Goal: Complete application form

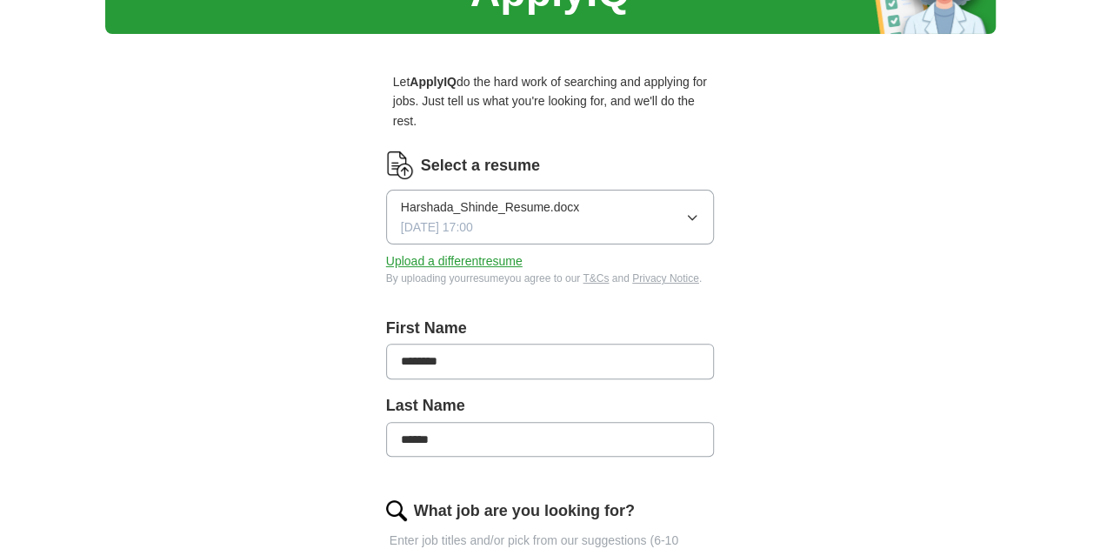
scroll to position [174, 0]
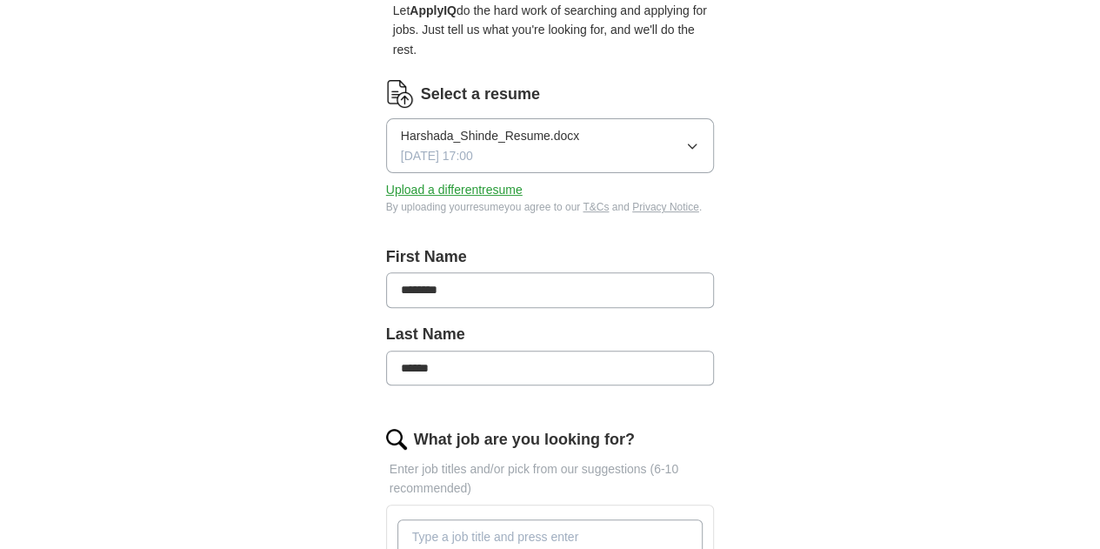
click at [441, 180] on button "Upload a different resume" at bounding box center [454, 189] width 137 height 19
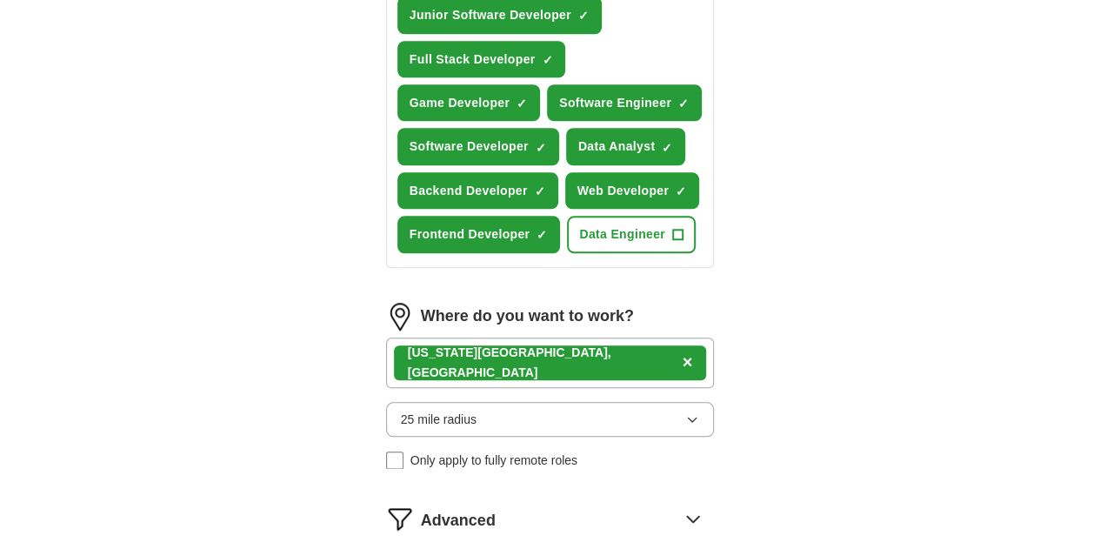
scroll to position [870, 0]
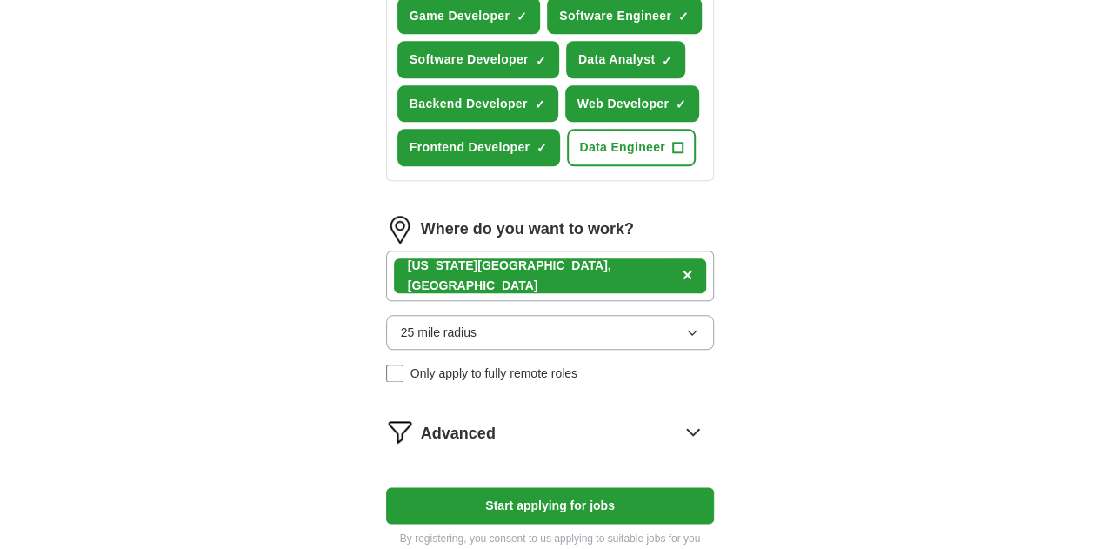
click at [532, 251] on div "[US_STATE][GEOGRAPHIC_DATA], [GEOGRAPHIC_DATA] ×" at bounding box center [550, 276] width 329 height 50
click at [553, 251] on div "[US_STATE][GEOGRAPHIC_DATA], [GEOGRAPHIC_DATA] ×" at bounding box center [550, 276] width 329 height 50
click at [621, 487] on button "Start applying for jobs" at bounding box center [550, 505] width 329 height 37
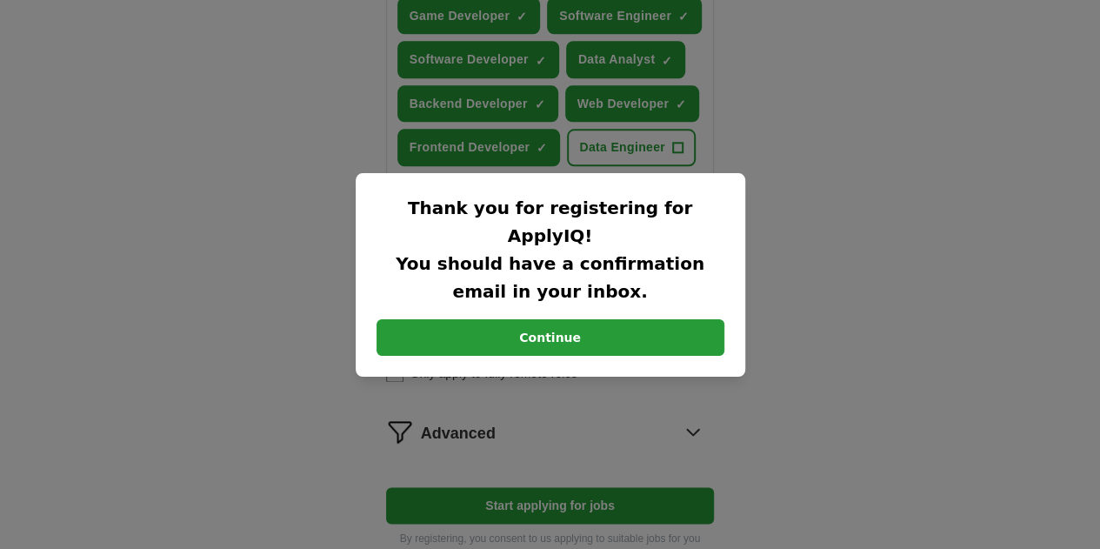
click at [581, 319] on button "Continue" at bounding box center [551, 337] width 348 height 37
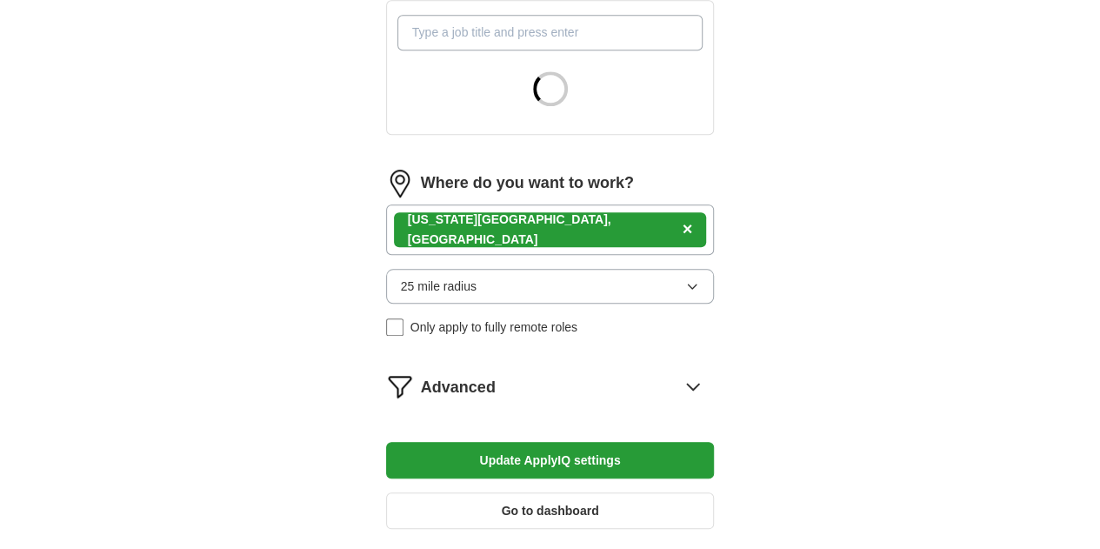
scroll to position [696, 0]
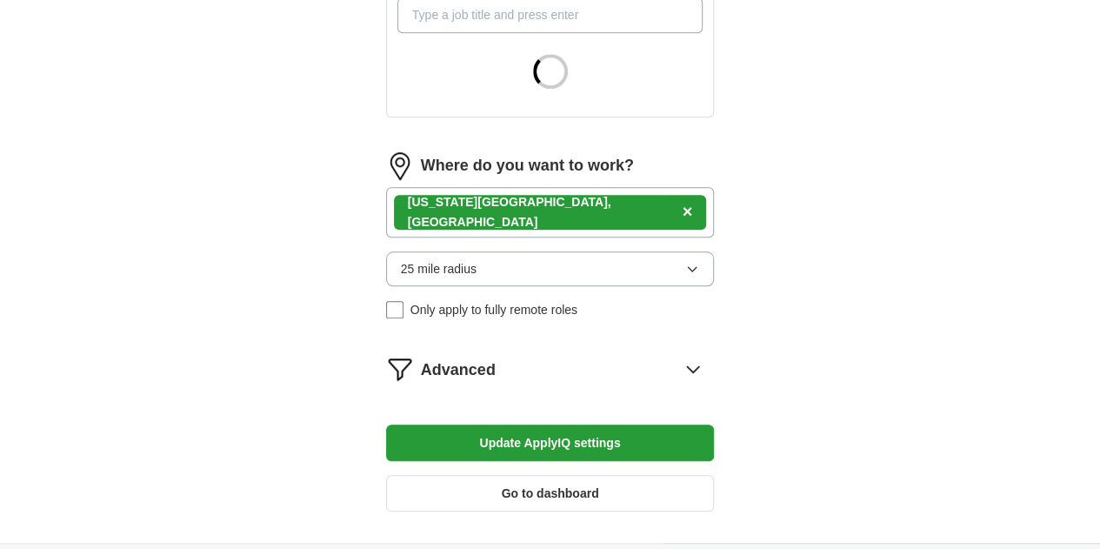
click at [548, 251] on div "25 mile radius Only apply to fully remote roles" at bounding box center [550, 285] width 329 height 69
click at [555, 251] on button "25 mile radius" at bounding box center [550, 268] width 329 height 35
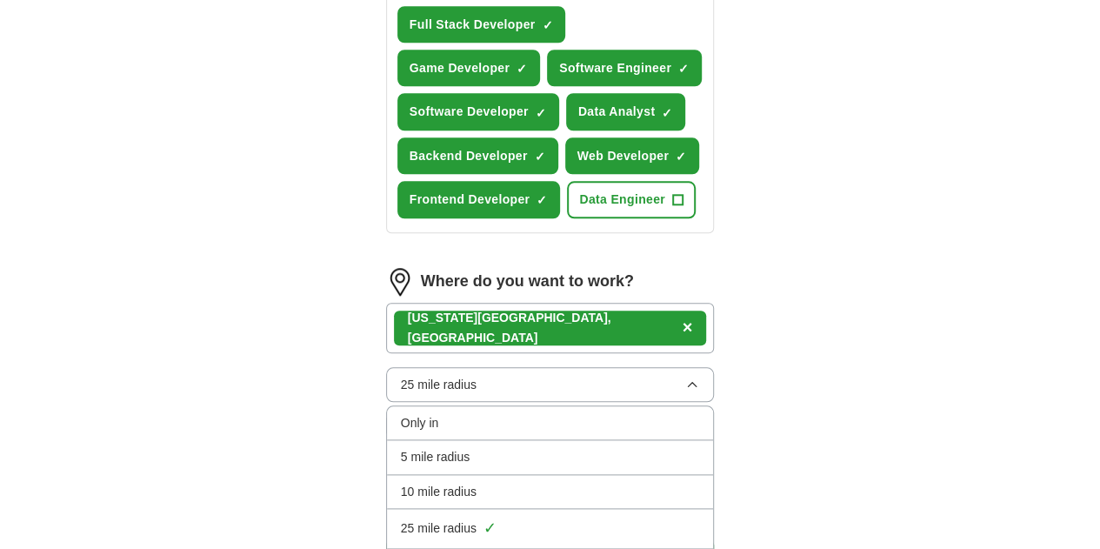
scroll to position [870, 0]
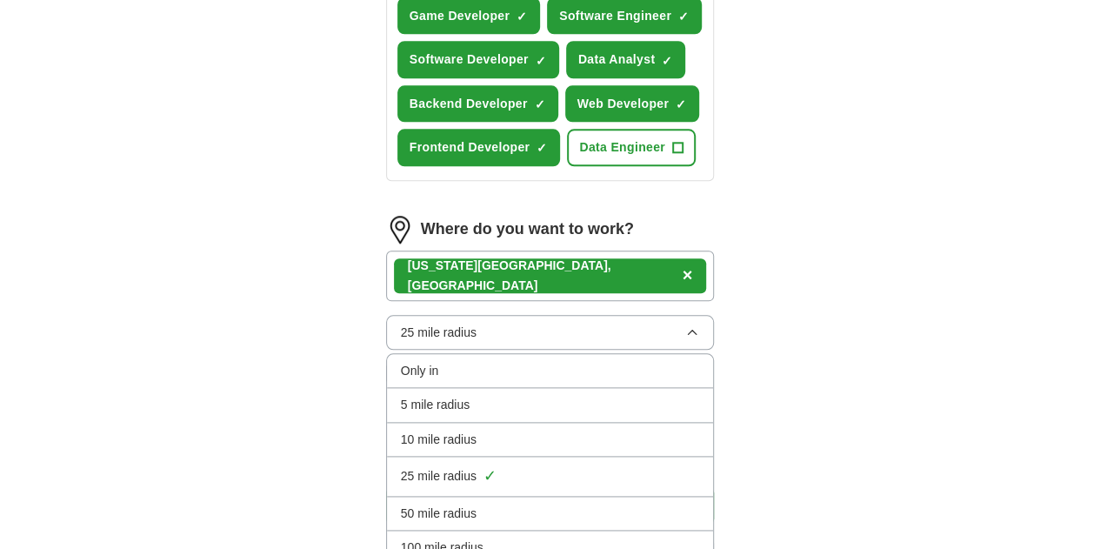
click at [492, 538] on div "100 mile radius" at bounding box center [550, 547] width 299 height 19
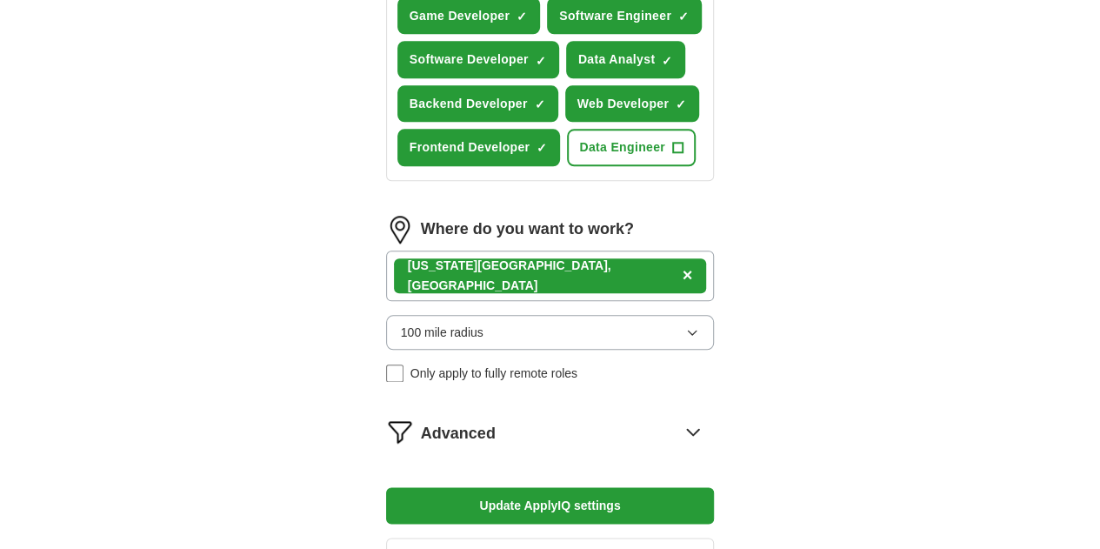
click at [683, 265] on span "×" at bounding box center [688, 274] width 10 height 19
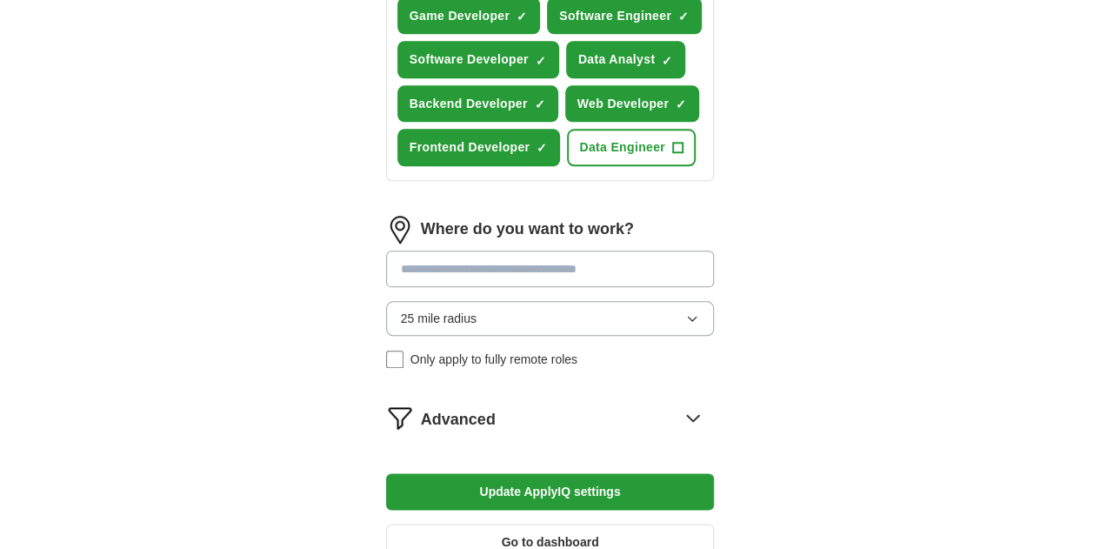
click at [507, 301] on button "25 mile radius" at bounding box center [550, 318] width 329 height 35
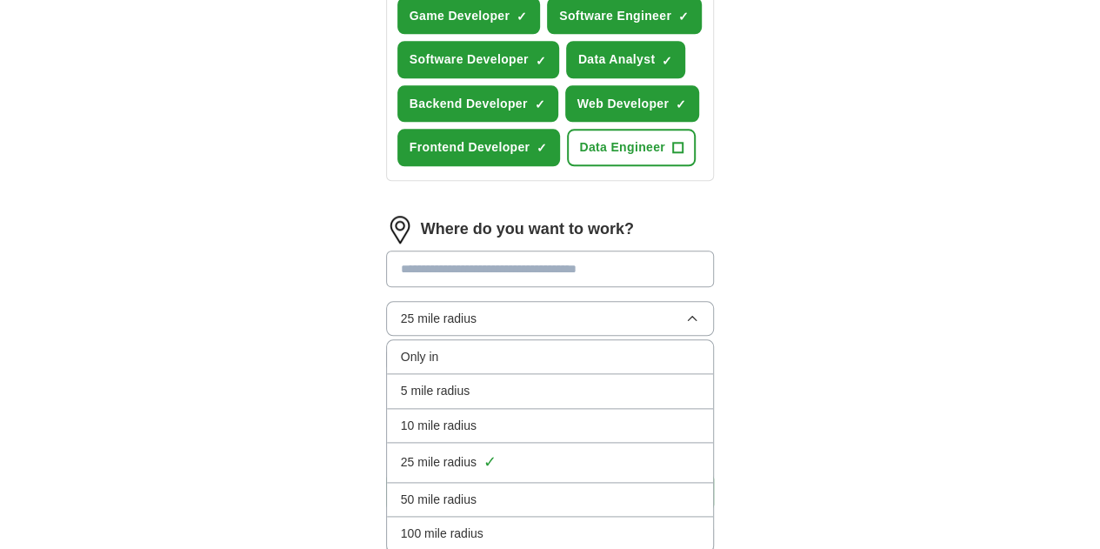
click at [450, 524] on div "100 mile radius" at bounding box center [550, 533] width 299 height 19
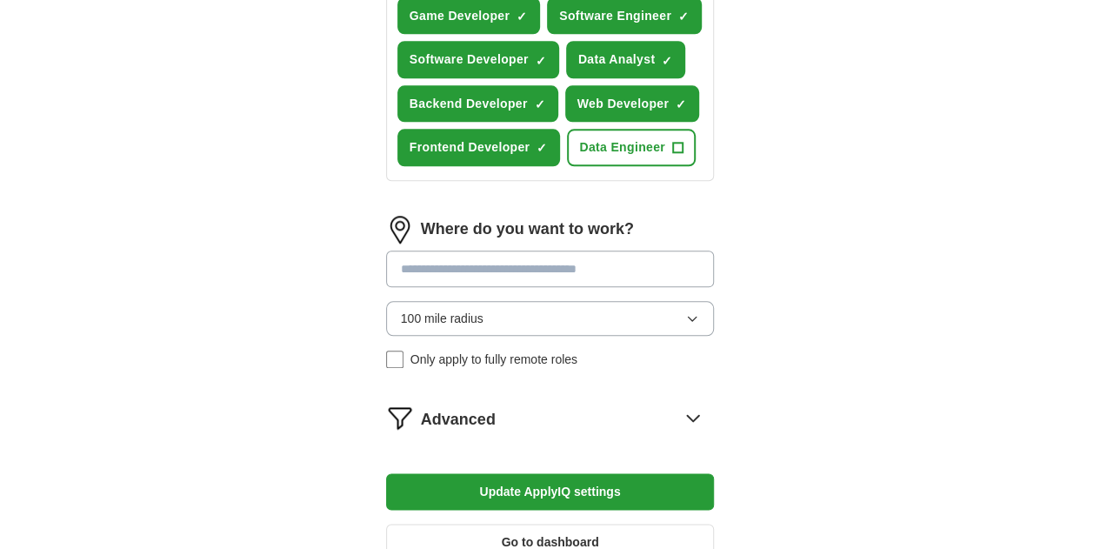
click at [535, 473] on button "Update ApplyIQ settings" at bounding box center [550, 491] width 329 height 37
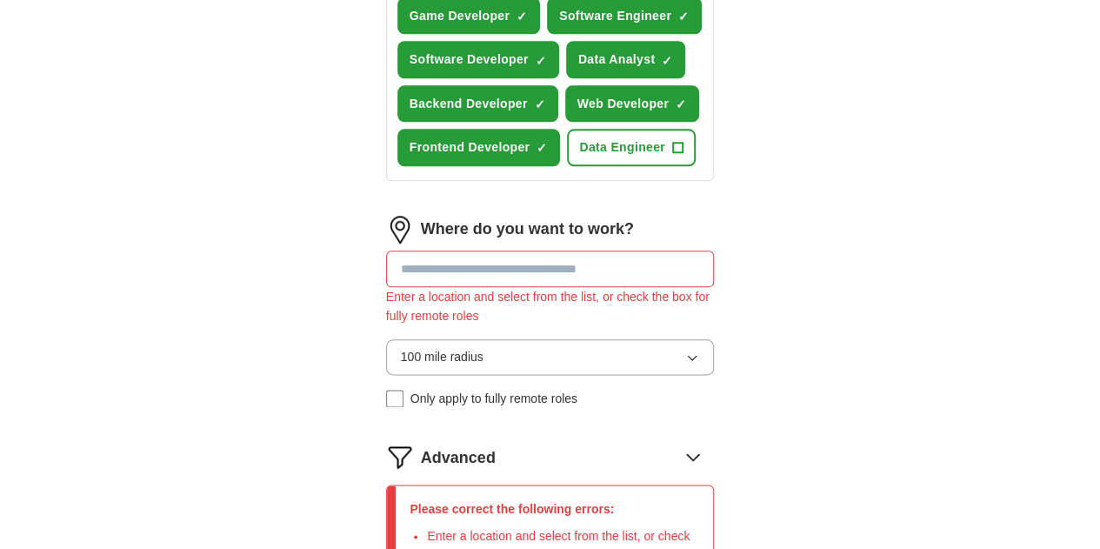
click at [493, 251] on input at bounding box center [550, 269] width 329 height 37
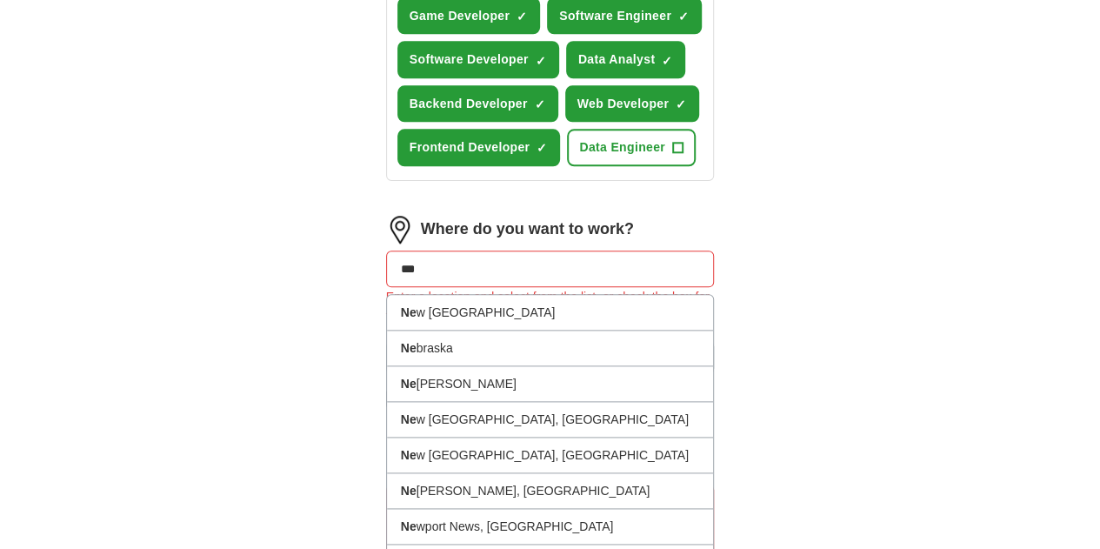
type input "***"
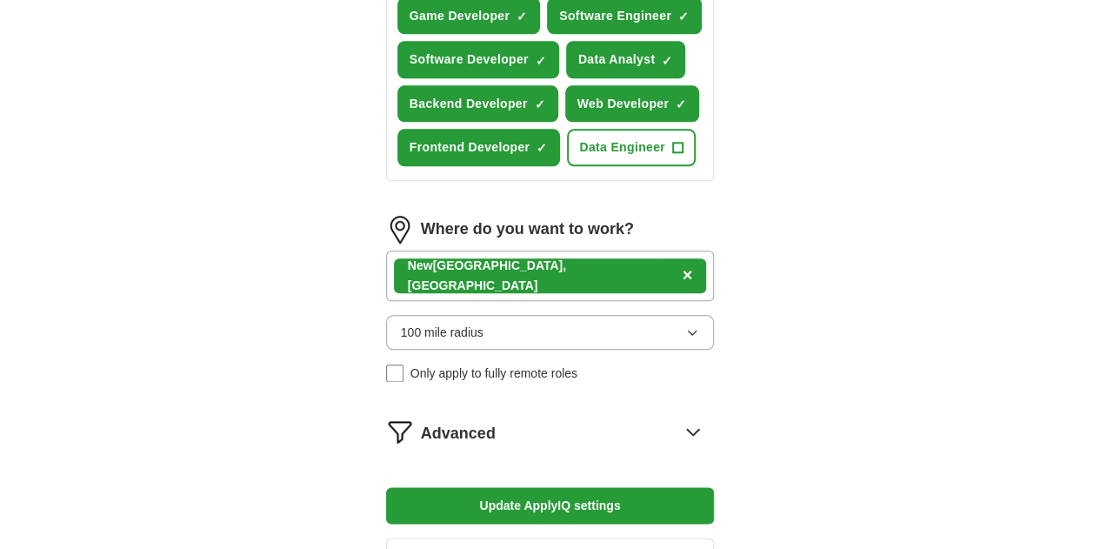
click at [529, 251] on div "New York City, NY ×" at bounding box center [550, 276] width 329 height 50
click at [571, 487] on button "Update ApplyIQ settings" at bounding box center [550, 505] width 329 height 37
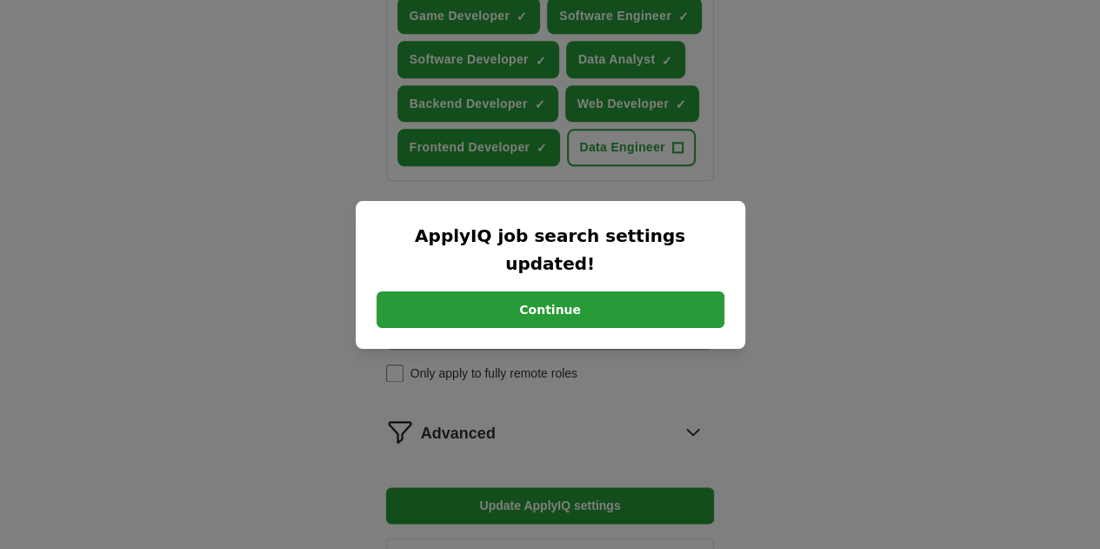
click at [558, 304] on button "Continue" at bounding box center [551, 309] width 348 height 37
